Goal: Use online tool/utility: Utilize a website feature to perform a specific function

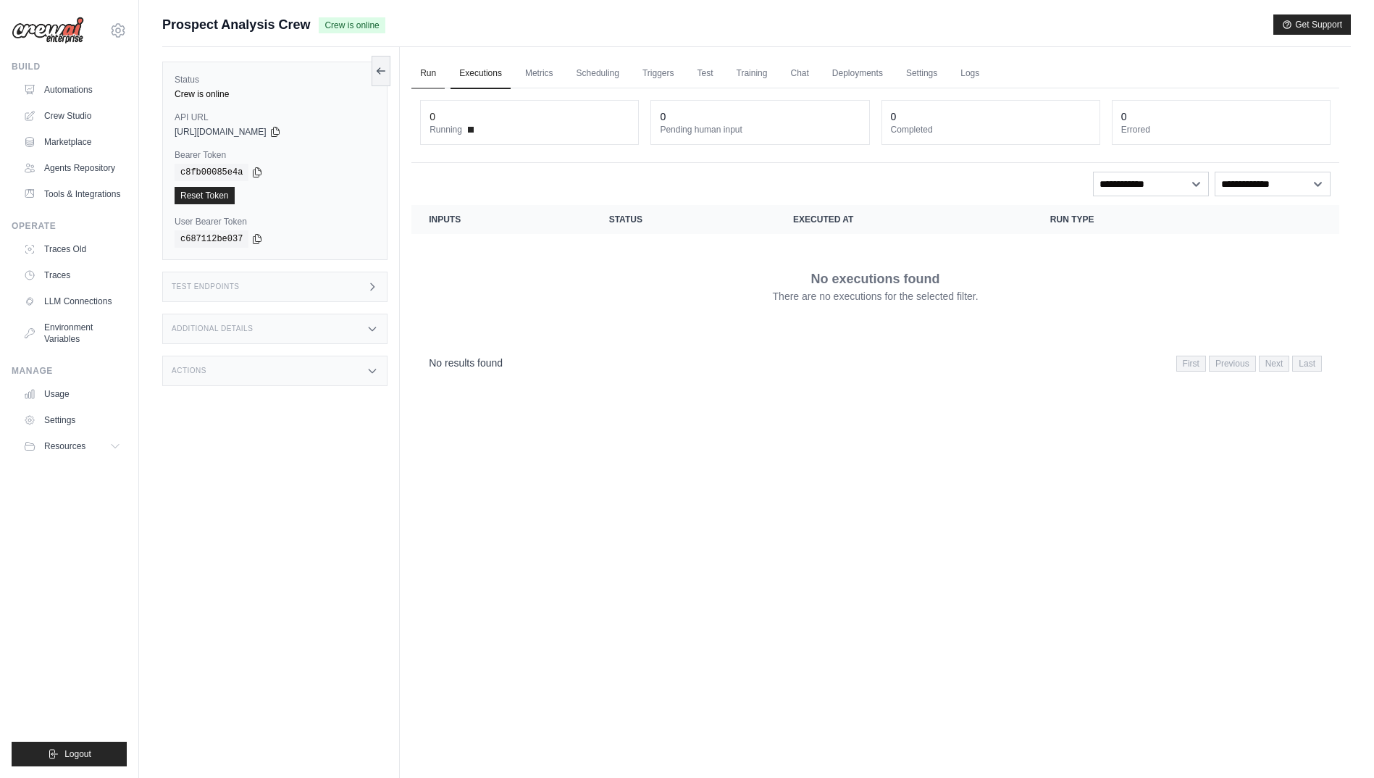
click at [437, 78] on link "Run" at bounding box center [427, 74] width 33 height 30
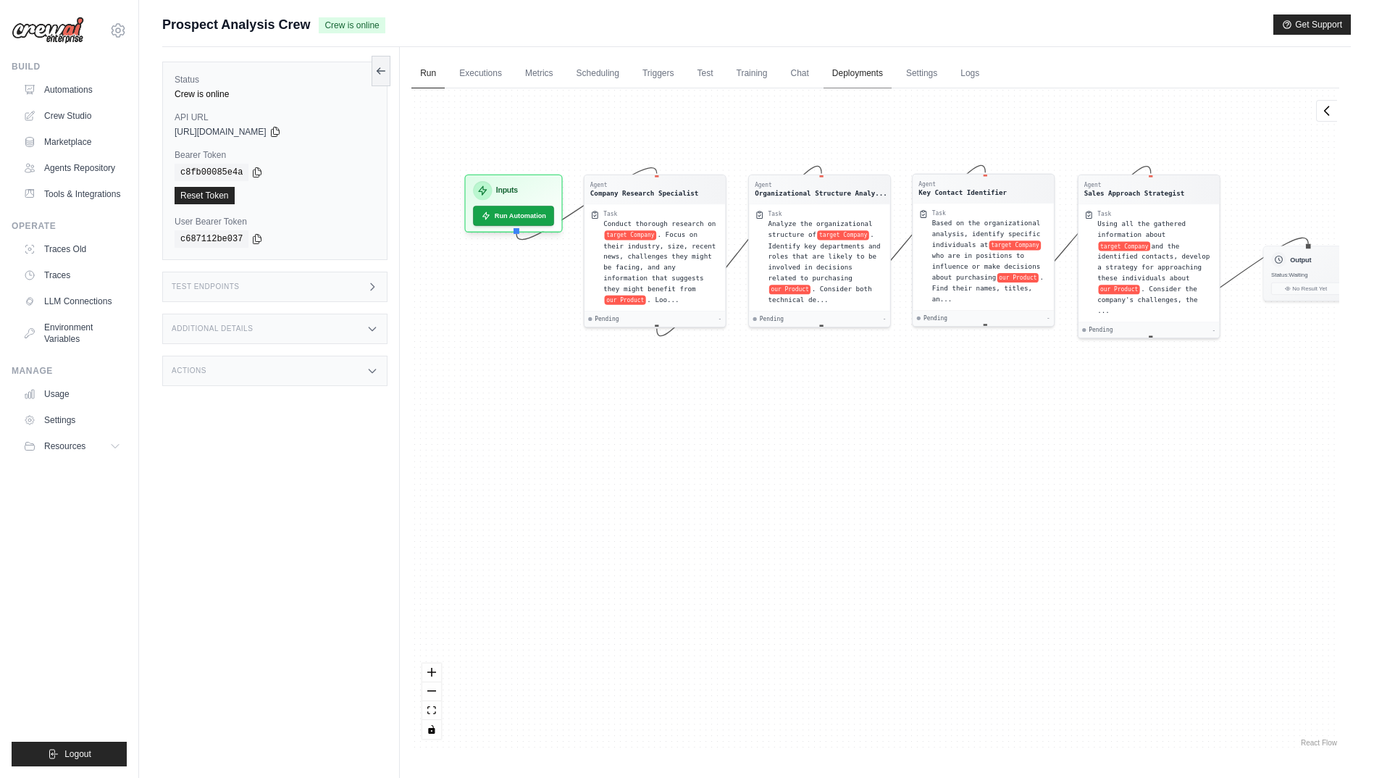
drag, startPoint x: 888, startPoint y: 244, endPoint x: 886, endPoint y: 87, distance: 157.2
click at [886, 87] on div "Run Executions Metrics Scheduling Triggers Test Training Chat Deployments Setti…" at bounding box center [875, 436] width 951 height 778
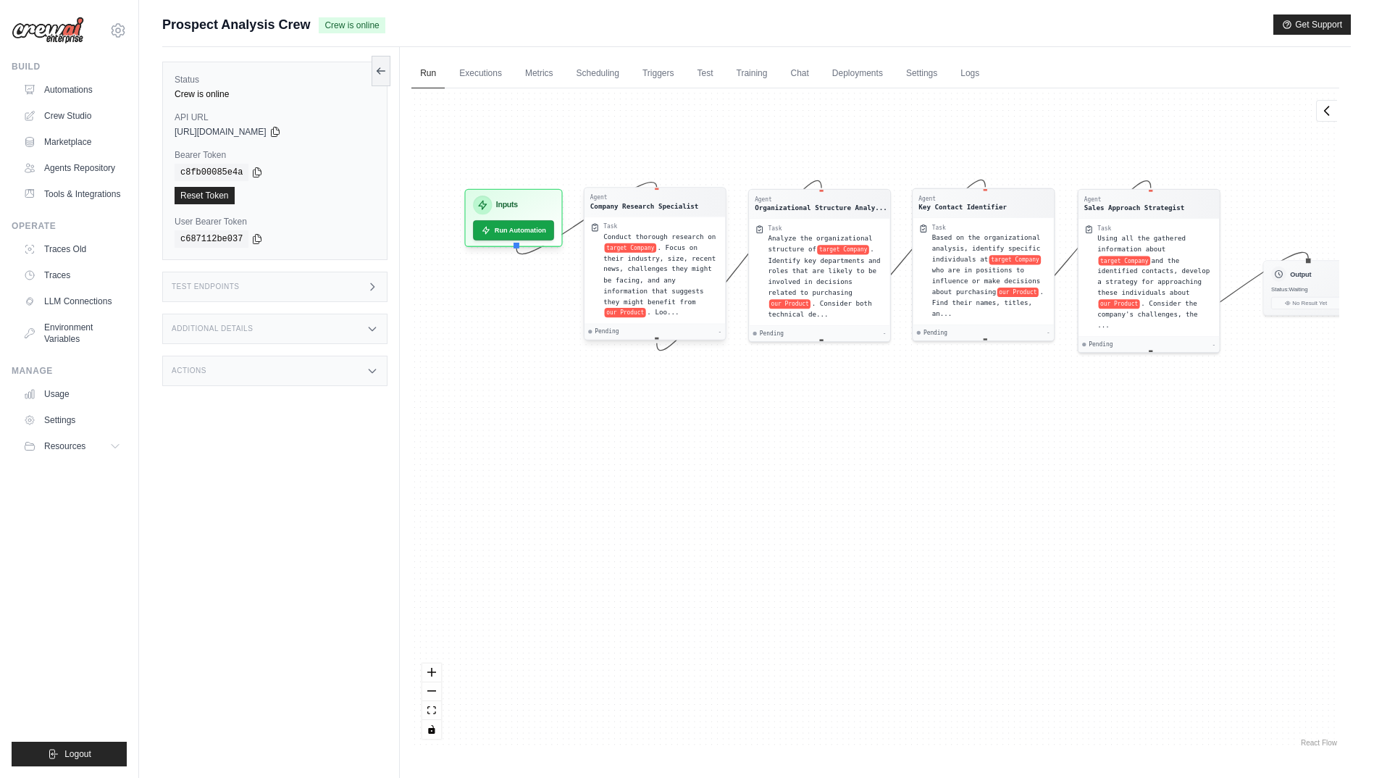
click at [657, 290] on span ". Focus on their industry, size, recent news, challenges they might be facing, …" at bounding box center [659, 274] width 112 height 62
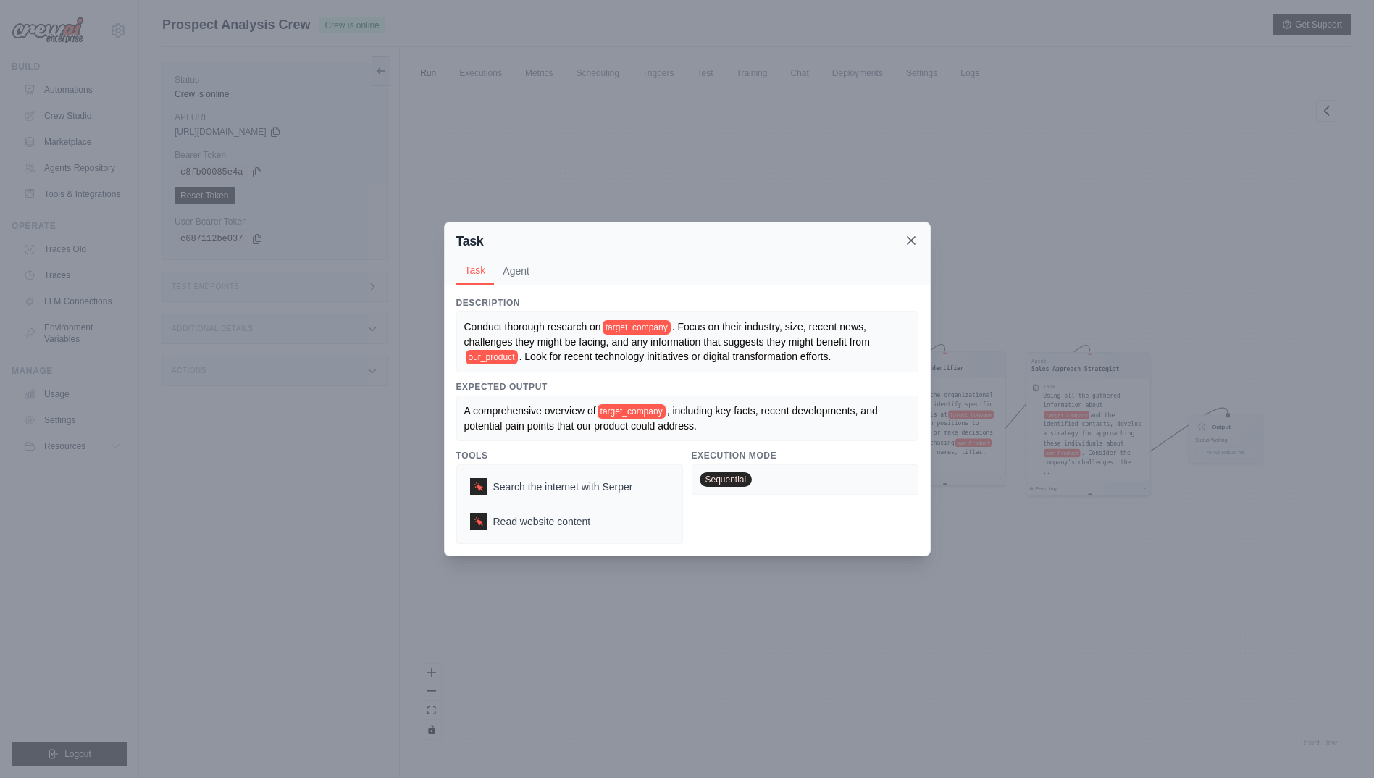
click at [909, 243] on icon at bounding box center [911, 240] width 14 height 14
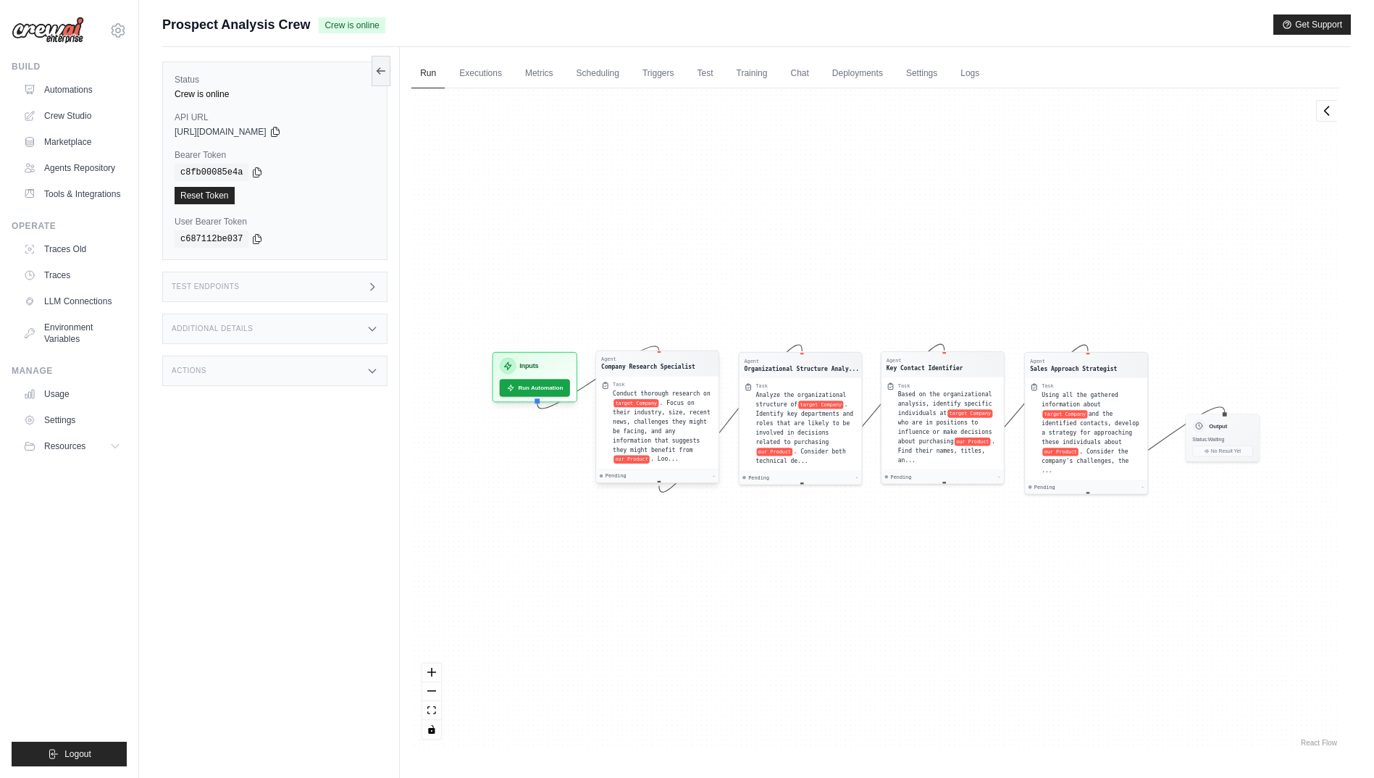
click at [681, 392] on span "Conduct thorough research on" at bounding box center [662, 393] width 98 height 7
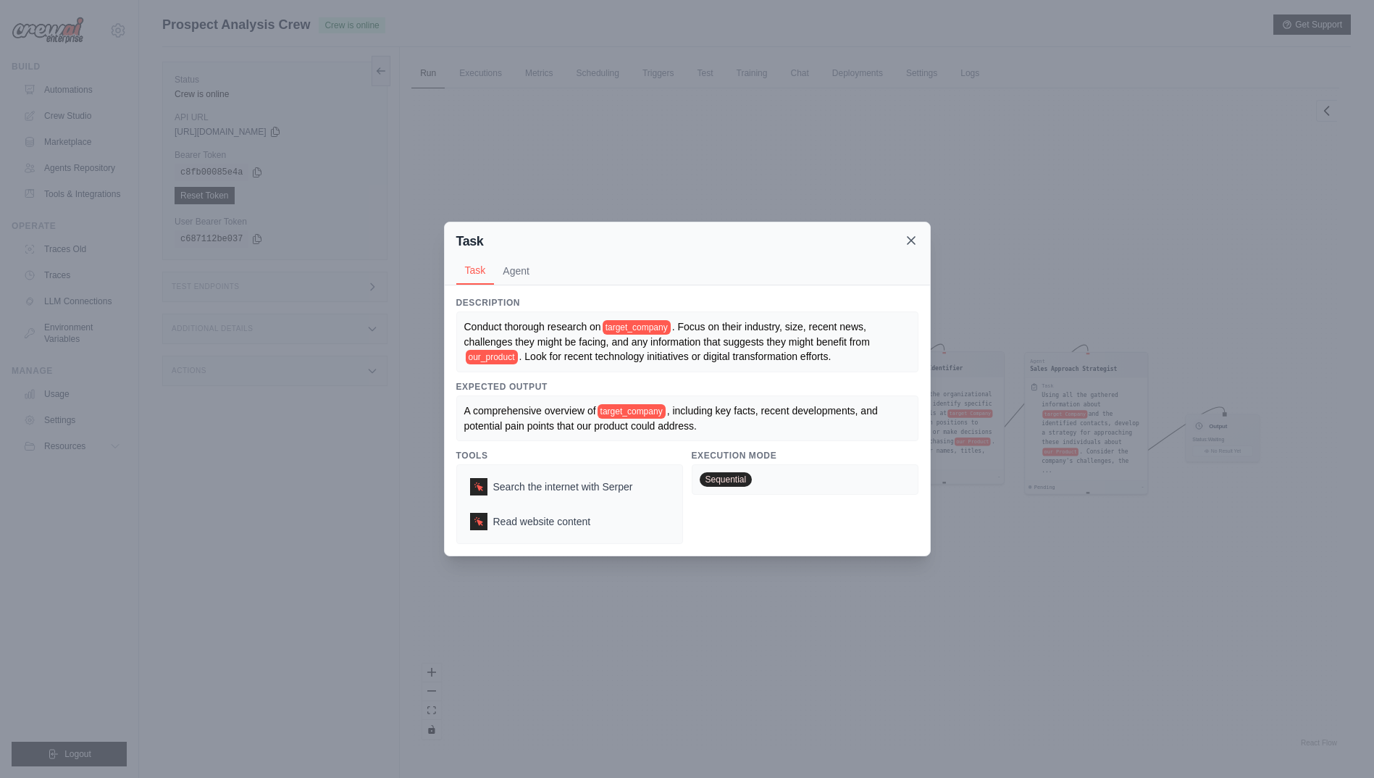
click at [912, 236] on icon at bounding box center [911, 240] width 14 height 14
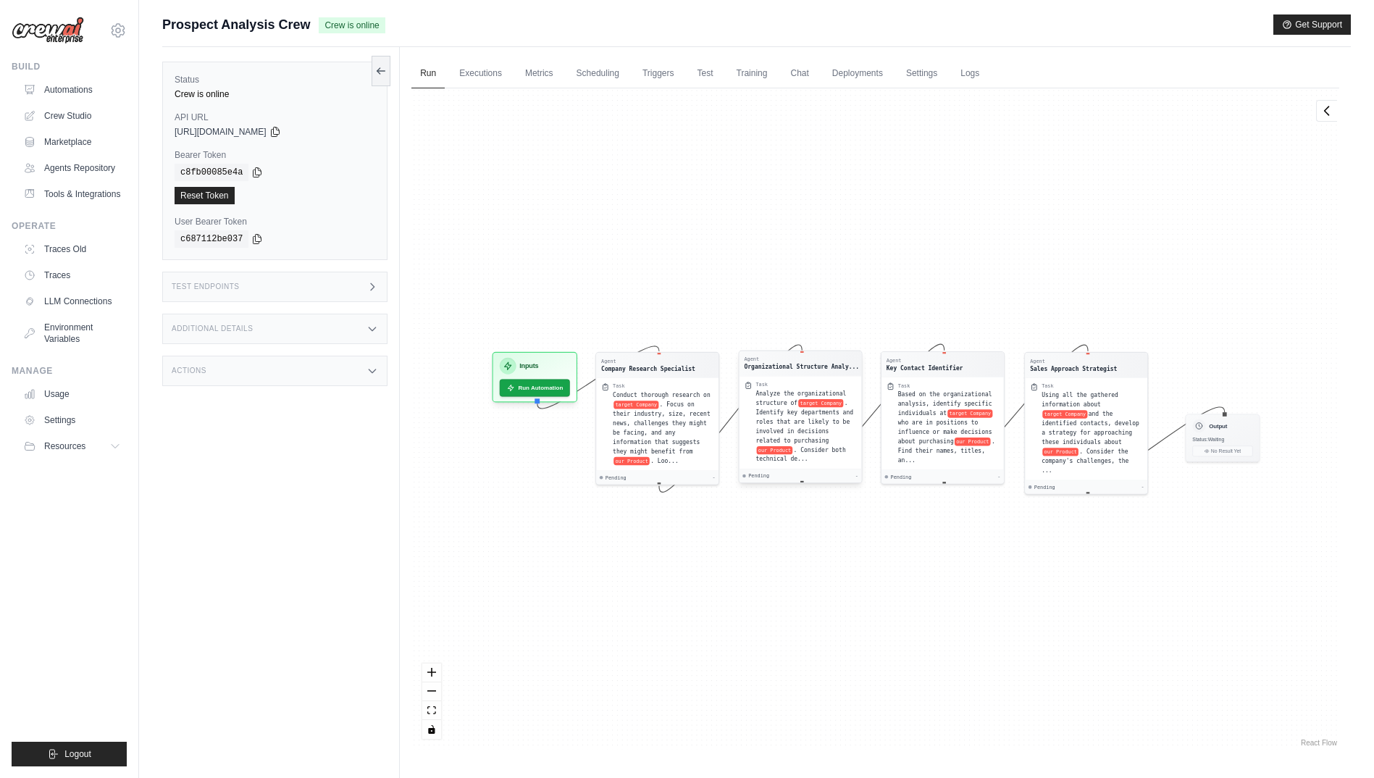
click at [807, 413] on span ". Identify key departments and roles that are likely to be involved in decision…" at bounding box center [805, 421] width 98 height 44
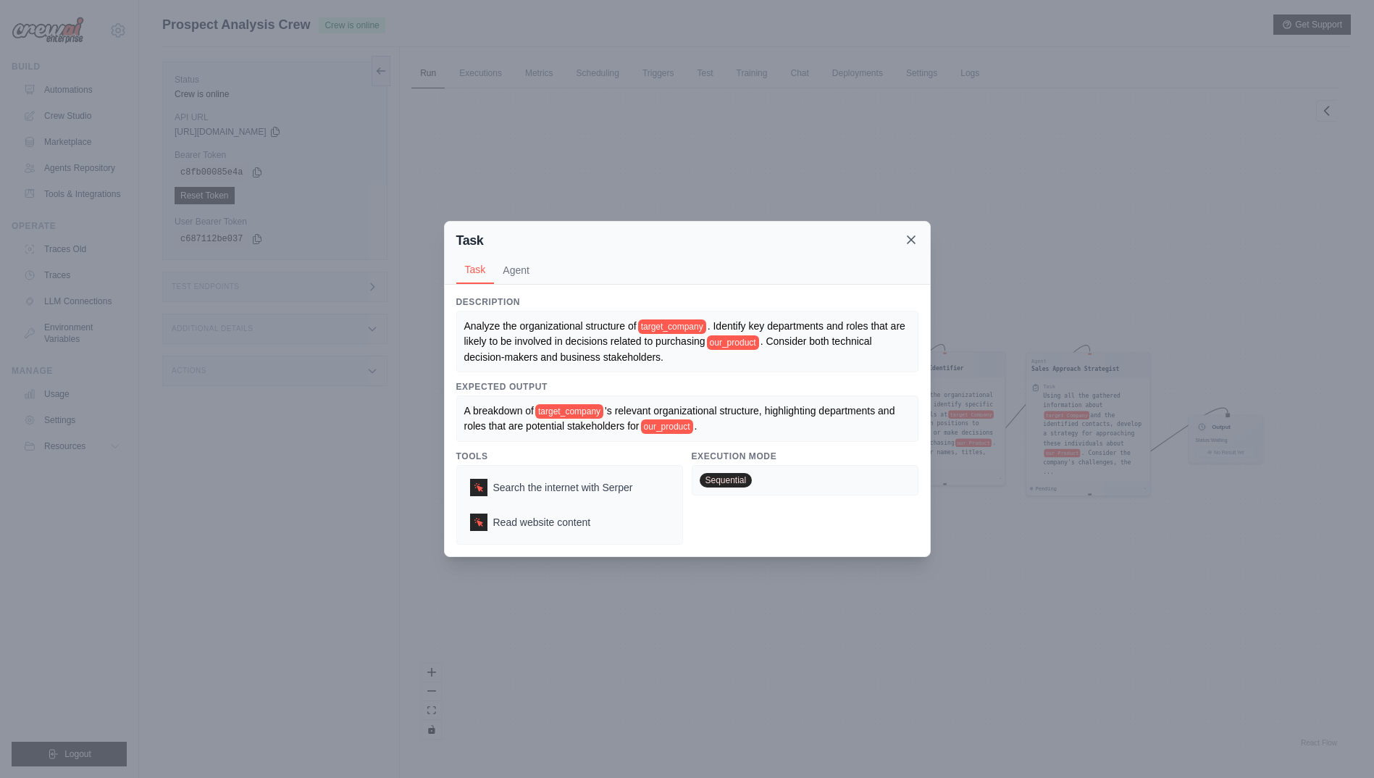
click at [912, 247] on icon at bounding box center [911, 239] width 14 height 14
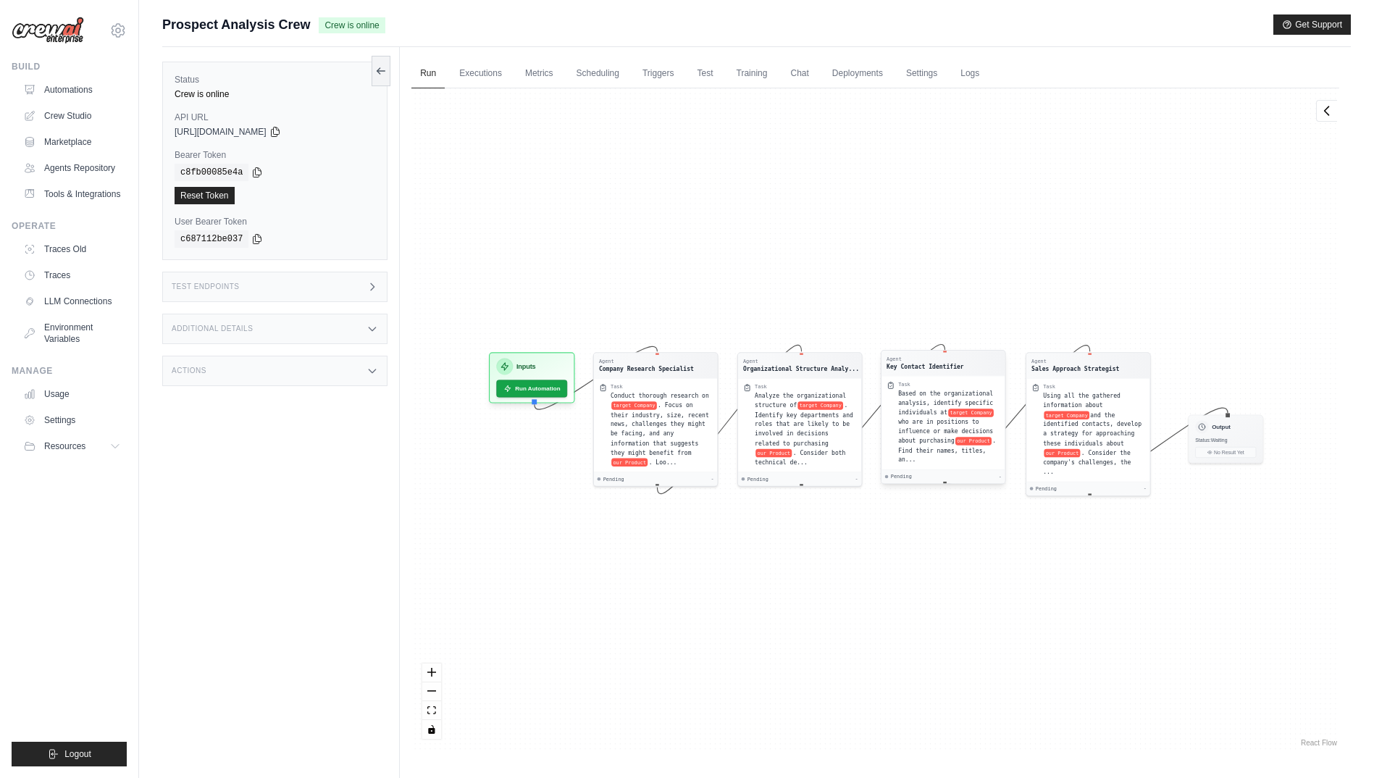
click at [918, 377] on div "Task Based on the organizational analysis, identify specific individuals at tar…" at bounding box center [942, 422] width 123 height 93
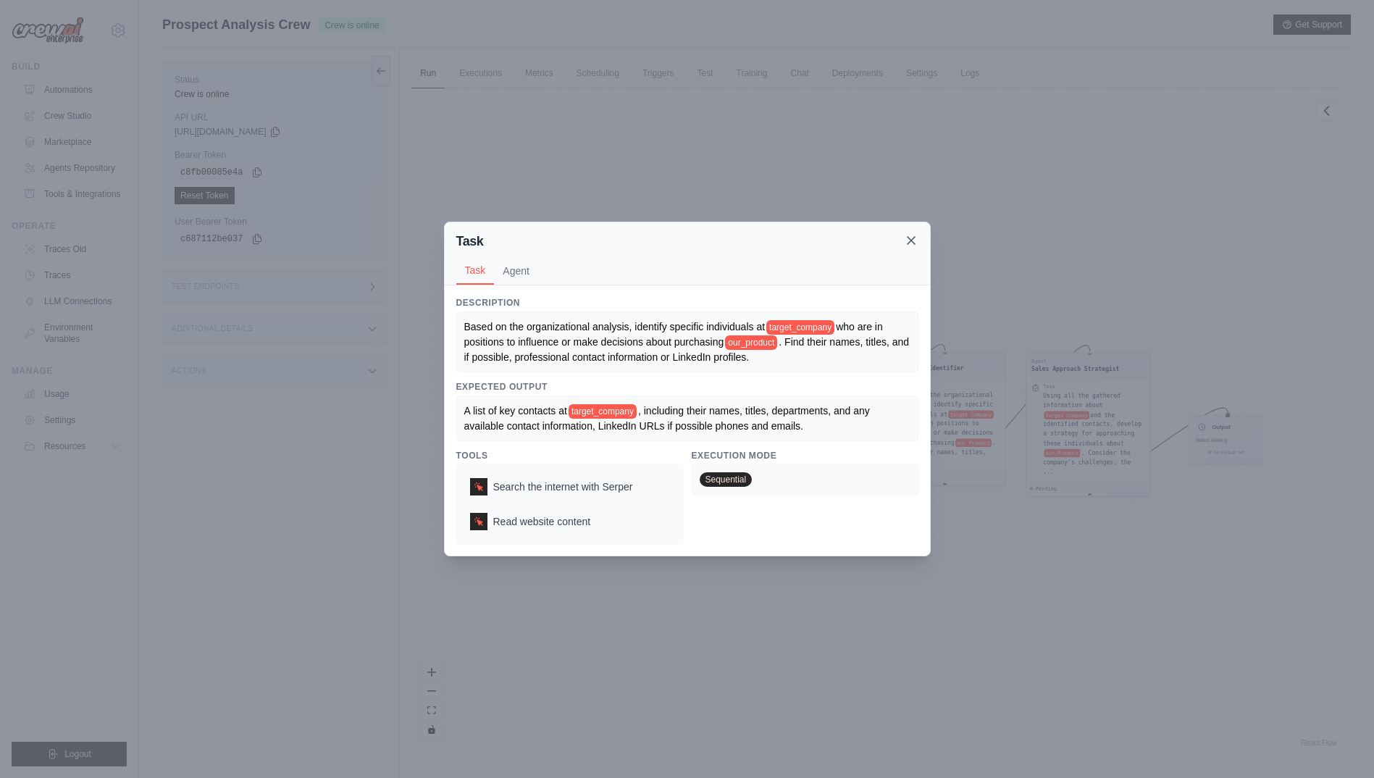
click at [915, 237] on icon at bounding box center [911, 240] width 14 height 14
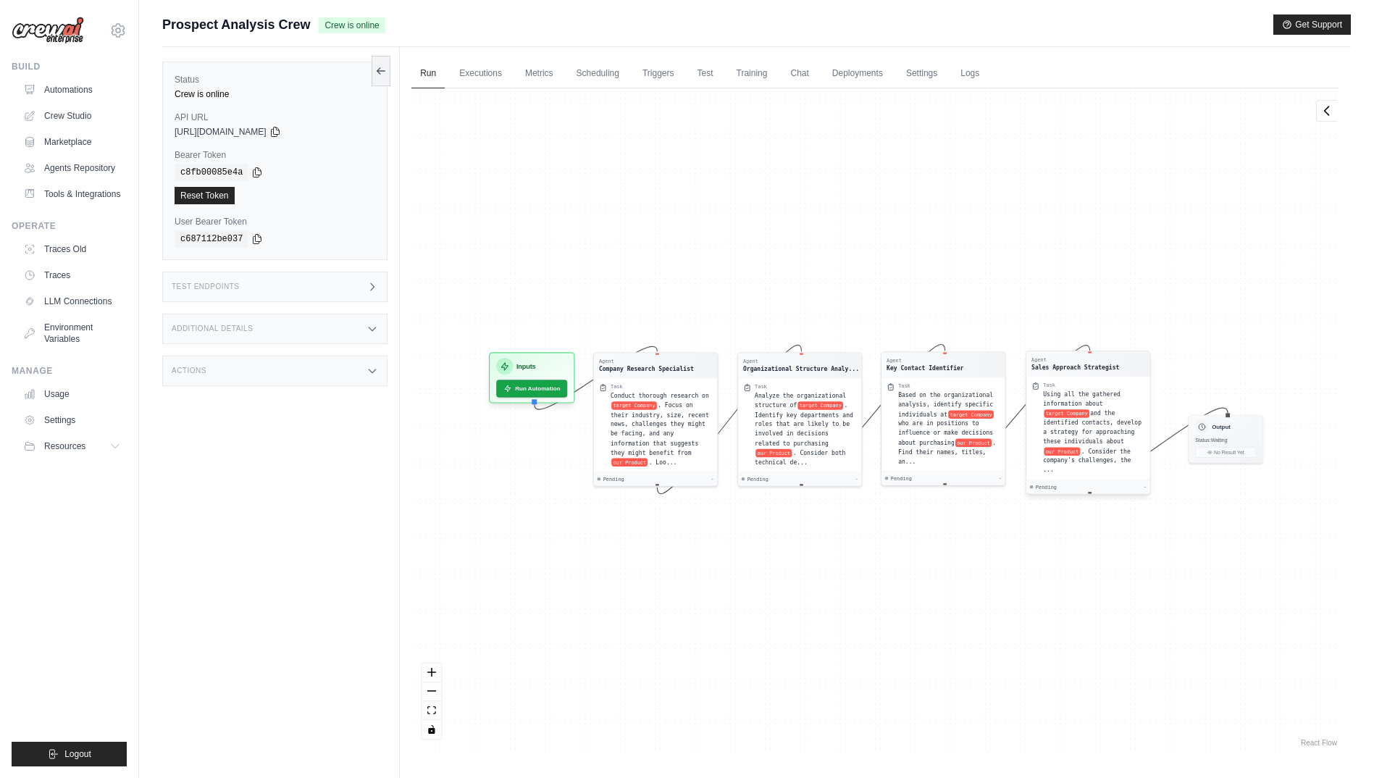
click at [1084, 390] on div "Using all the gathered information about target Company and the identified cont…" at bounding box center [1093, 432] width 101 height 85
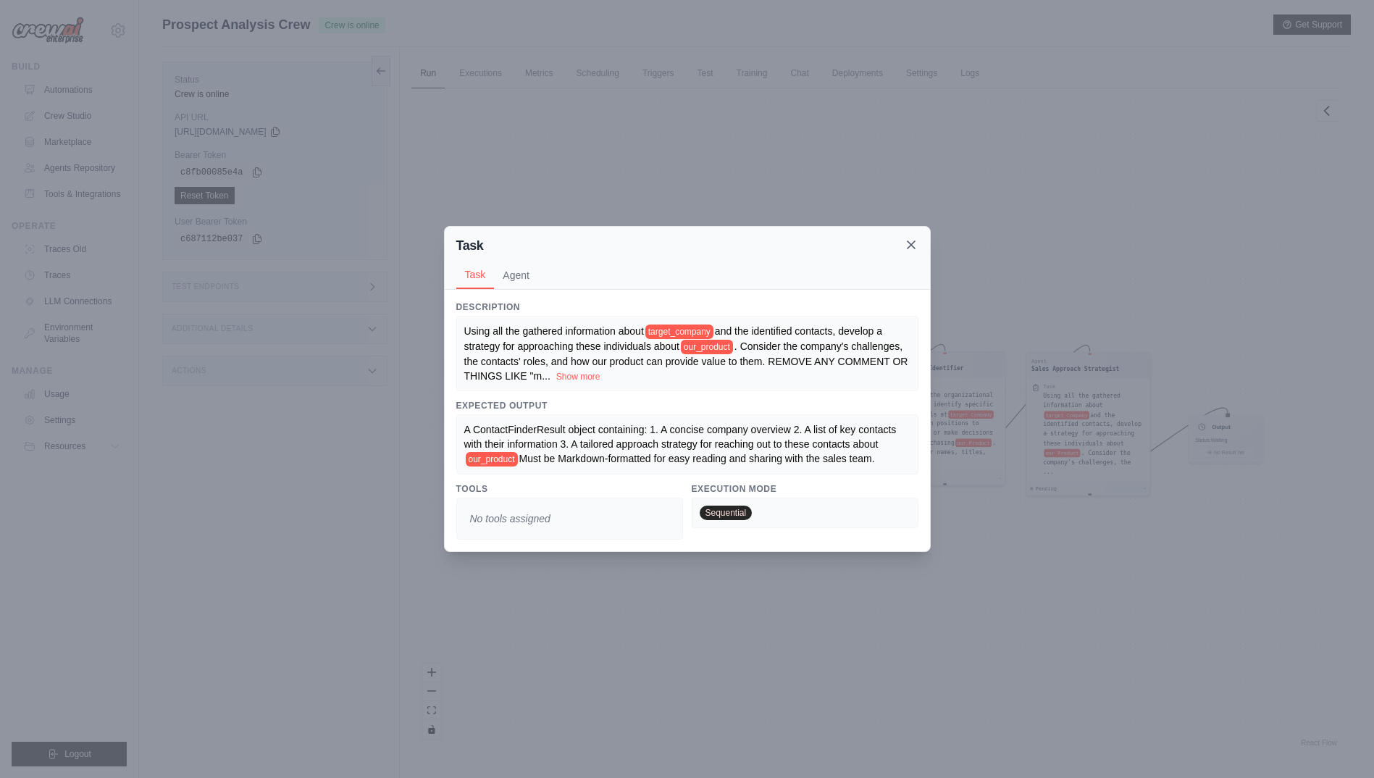
click at [916, 247] on icon at bounding box center [911, 244] width 14 height 14
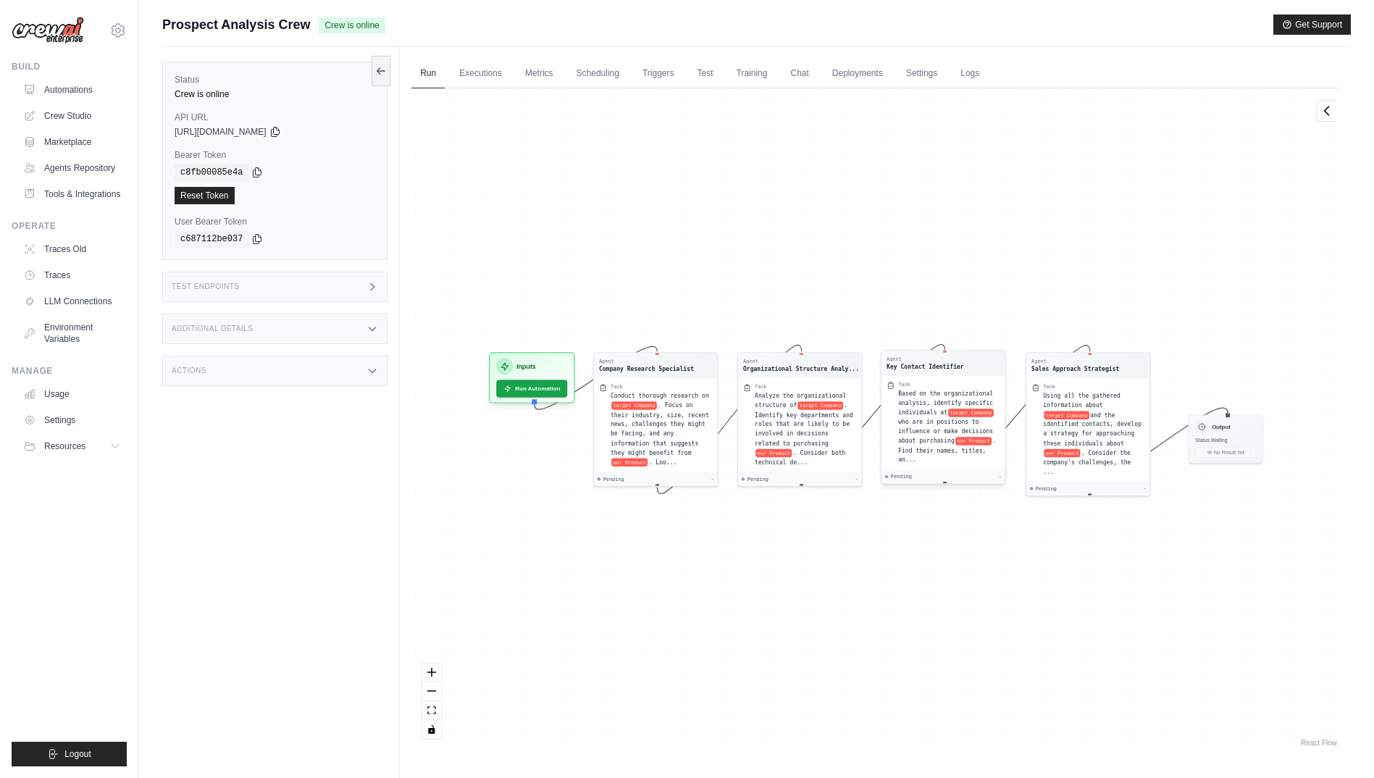
click at [938, 360] on div "Agent" at bounding box center [924, 359] width 77 height 7
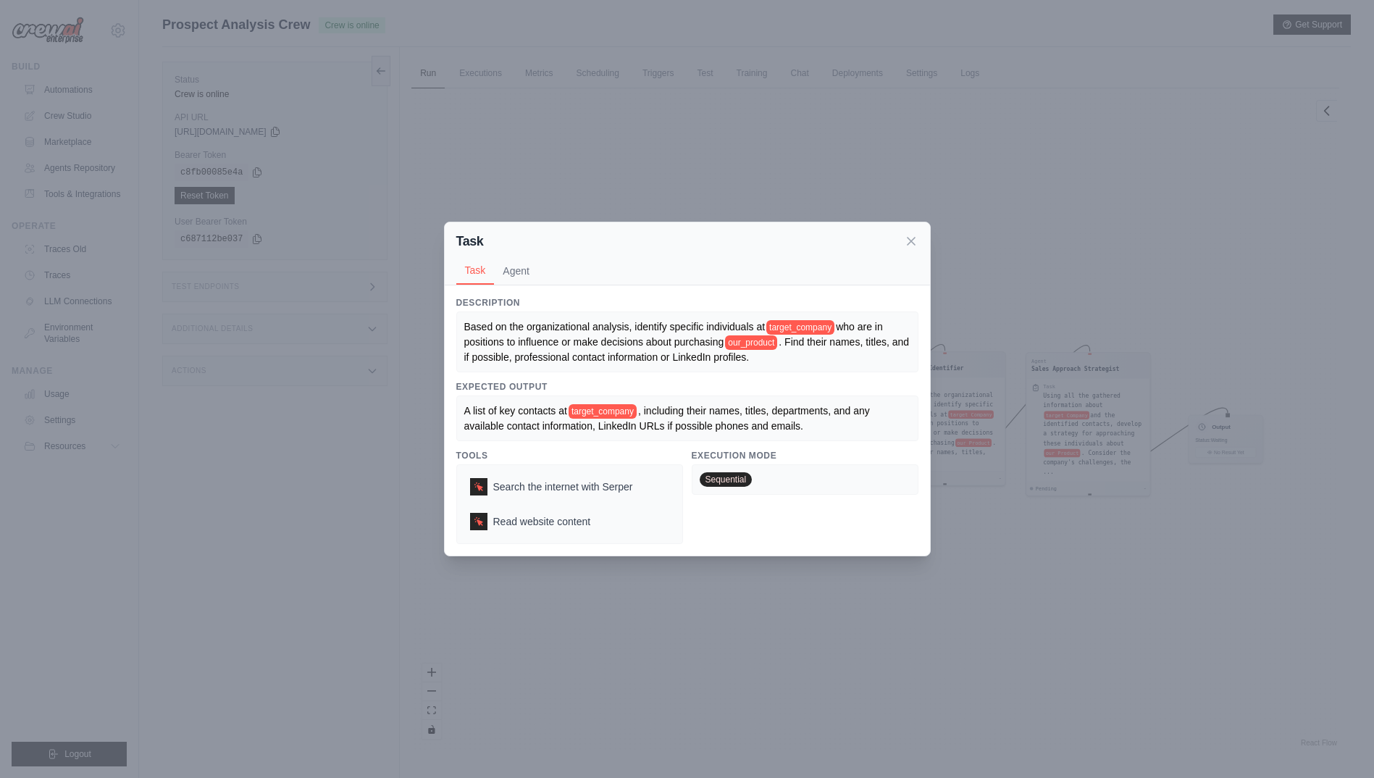
click at [518, 286] on div "Description Based on the organizational analysis, identify specific individuals…" at bounding box center [687, 420] width 485 height 271
click at [502, 269] on button "Agent" at bounding box center [516, 270] width 44 height 28
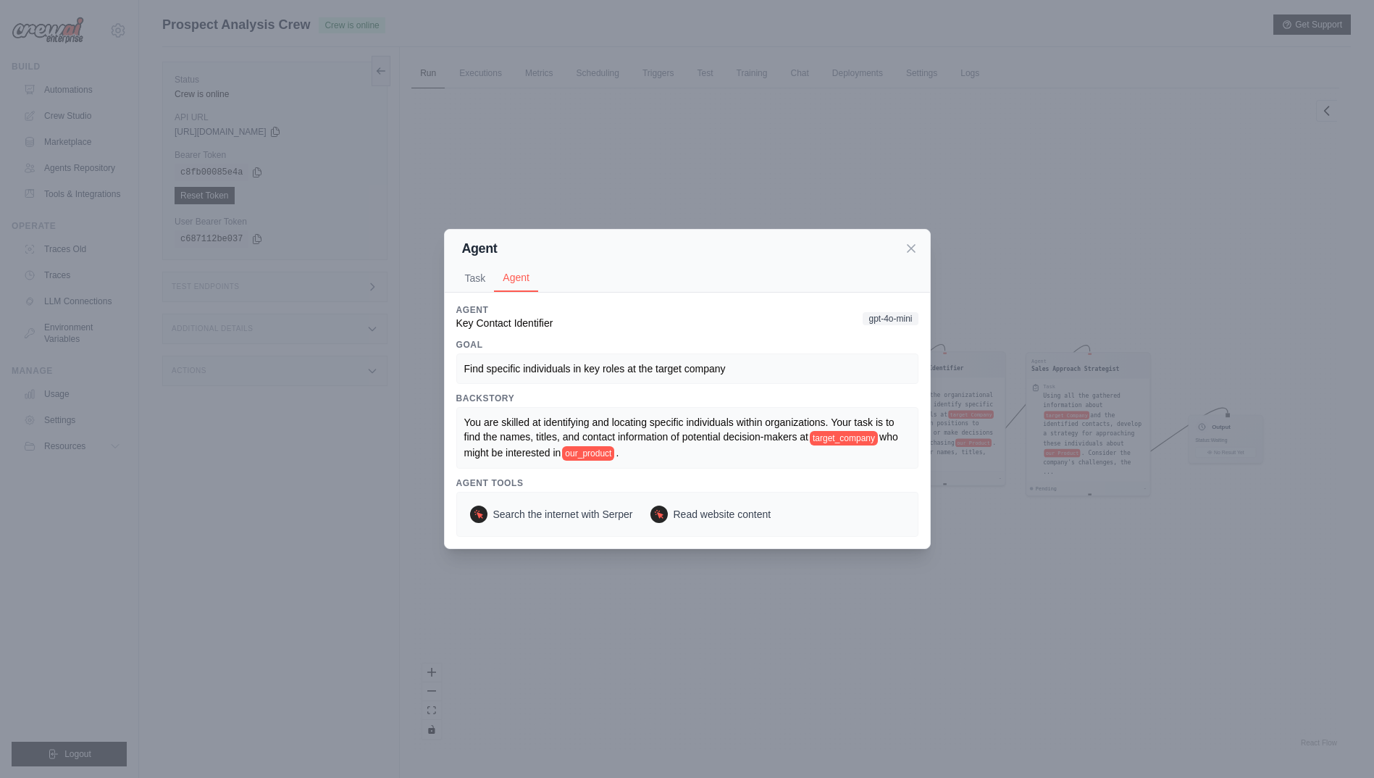
click at [907, 237] on div "Agent Task Agent" at bounding box center [687, 261] width 485 height 63
click at [911, 247] on icon at bounding box center [910, 247] width 7 height 7
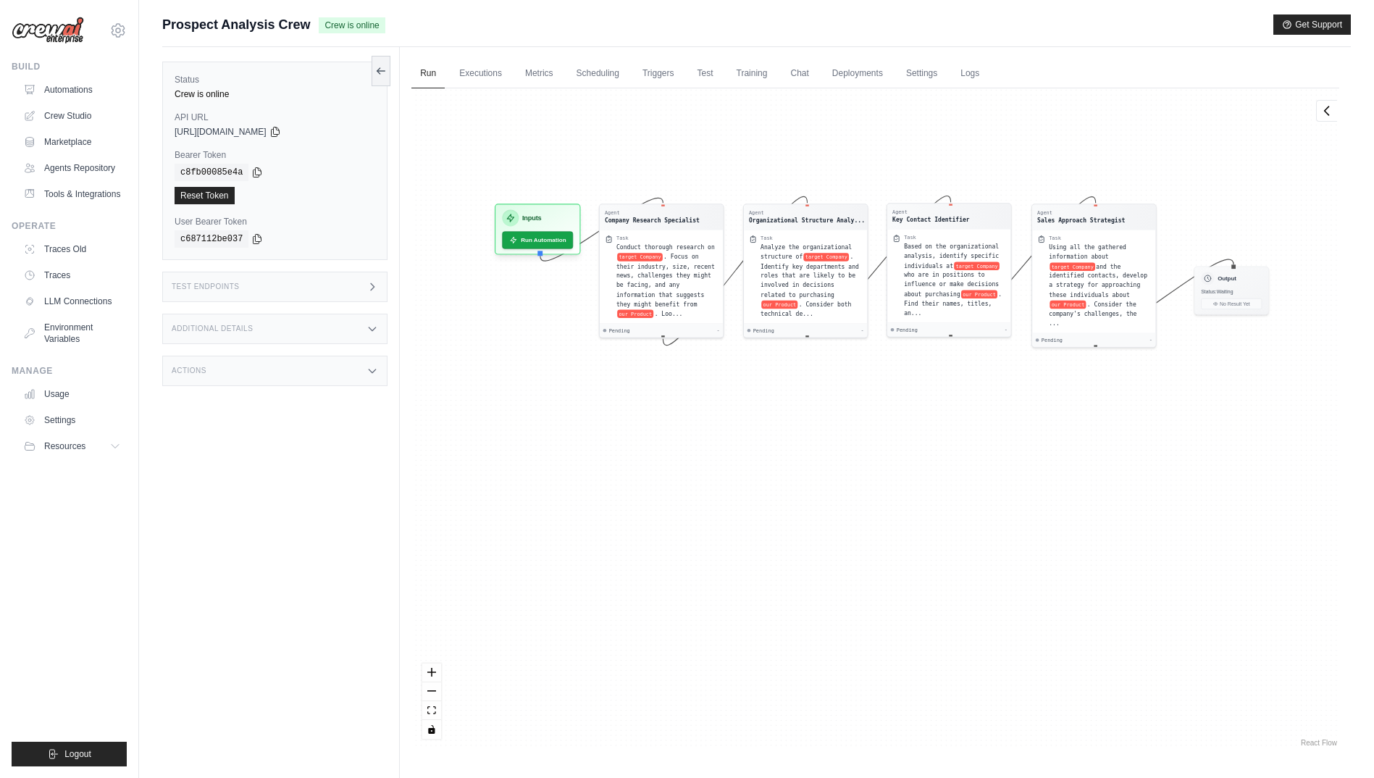
drag, startPoint x: 605, startPoint y: 298, endPoint x: 611, endPoint y: 148, distance: 149.3
click at [611, 148] on div "Agent Company Research Specialist Task Conduct thorough research on target Comp…" at bounding box center [875, 418] width 928 height 661
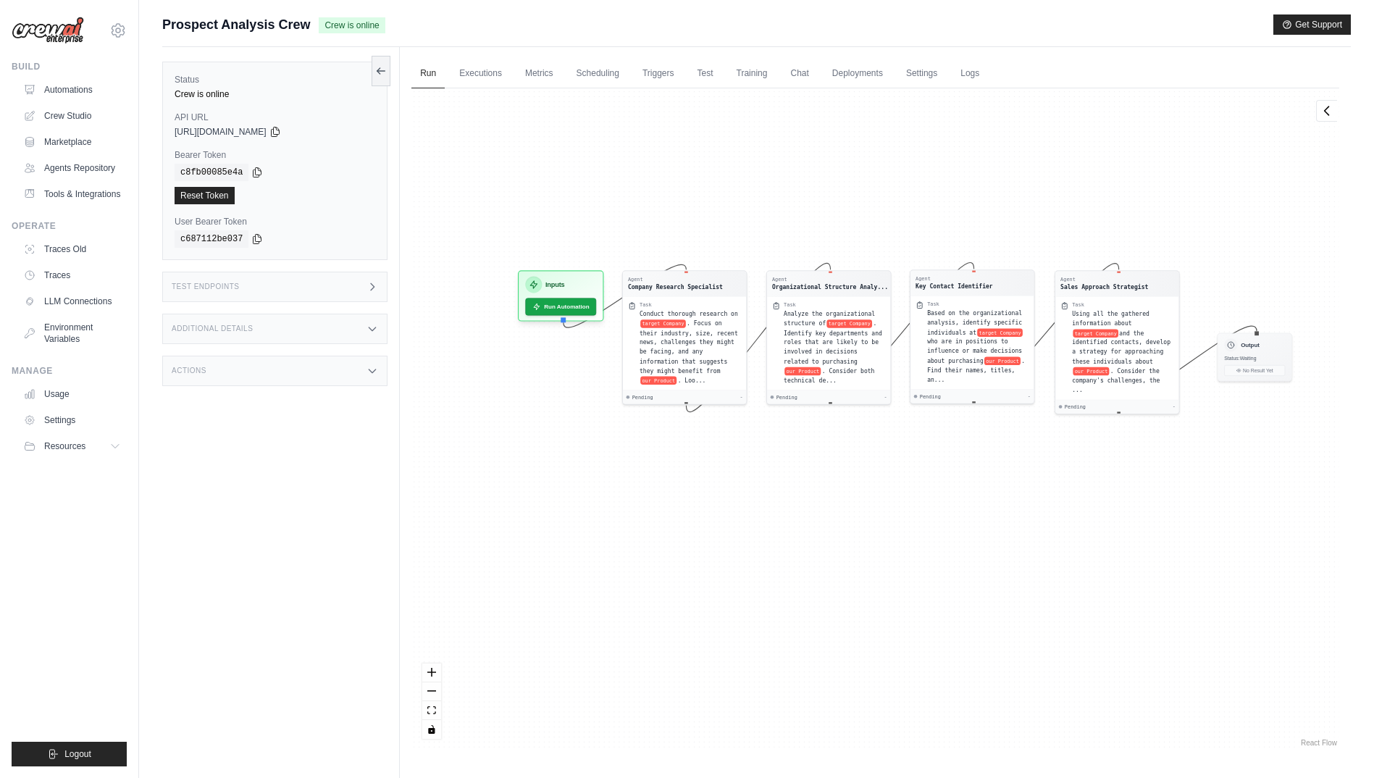
drag, startPoint x: 689, startPoint y: 371, endPoint x: 712, endPoint y: 438, distance: 71.2
click at [712, 438] on div "Agent Company Research Specialist Task Conduct thorough research on target Comp…" at bounding box center [875, 418] width 928 height 661
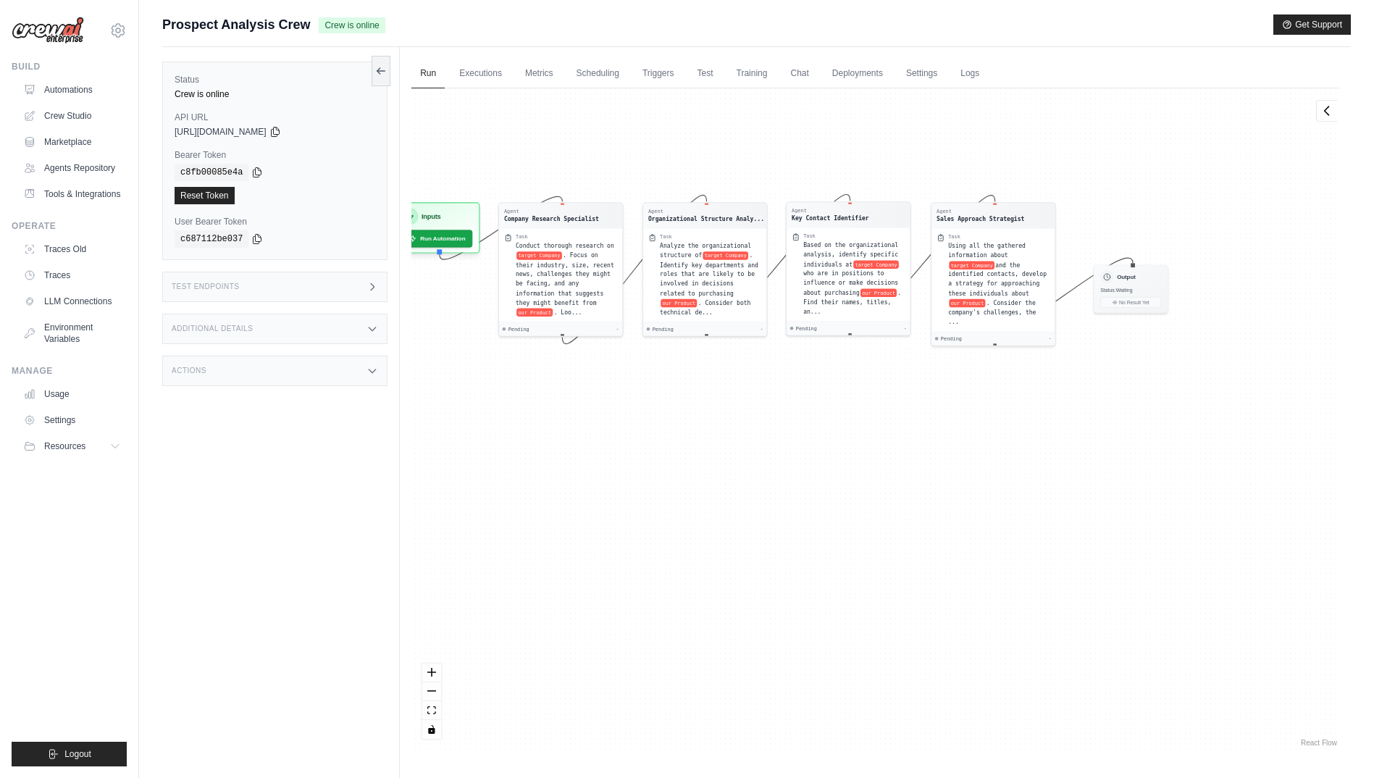
drag, startPoint x: 911, startPoint y: 209, endPoint x: 787, endPoint y: 141, distance: 141.3
click at [787, 141] on div "Agent Company Research Specialist Task Conduct thorough research on target Comp…" at bounding box center [875, 418] width 928 height 661
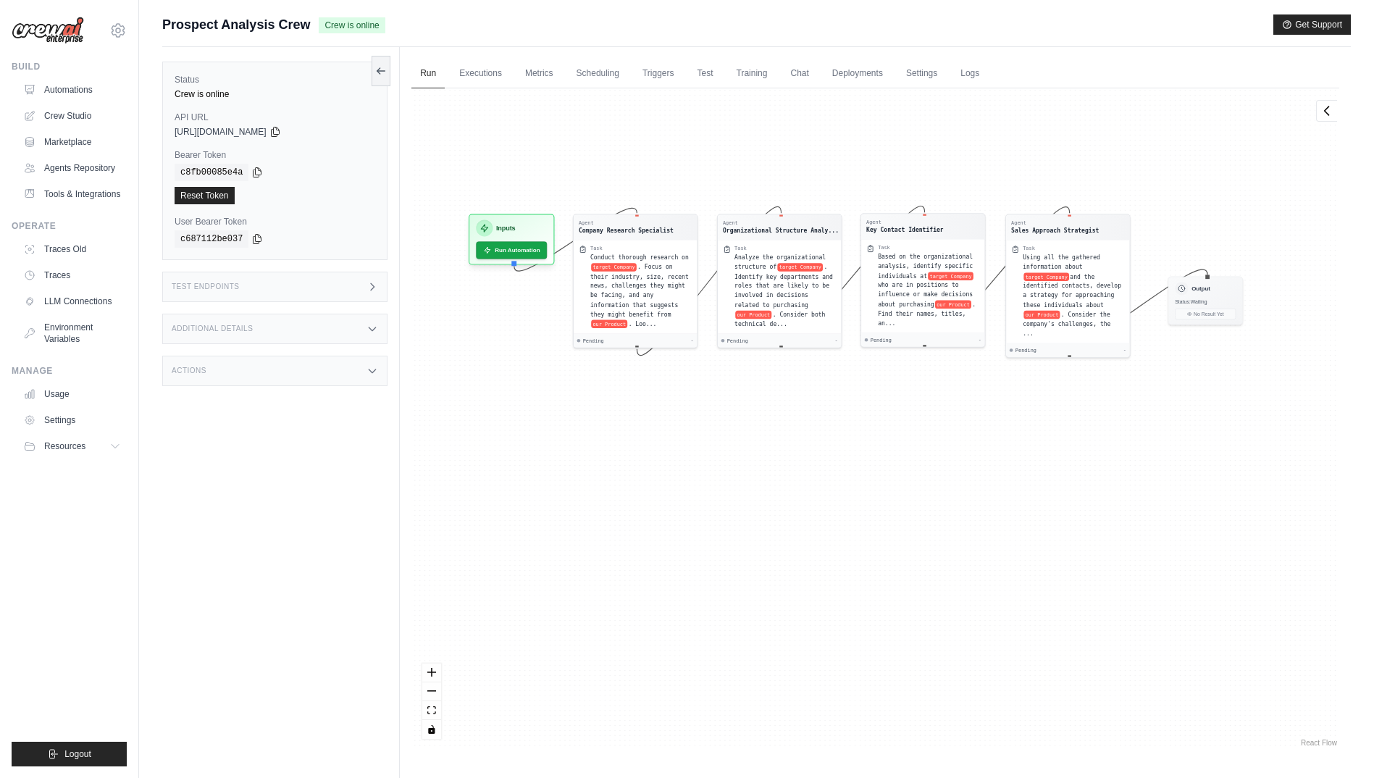
drag, startPoint x: 850, startPoint y: 146, endPoint x: 924, endPoint y: 158, distance: 74.8
click at [924, 158] on div "Agent Company Research Specialist Task Conduct thorough research on target Comp…" at bounding box center [875, 418] width 928 height 661
